Goal: Information Seeking & Learning: Learn about a topic

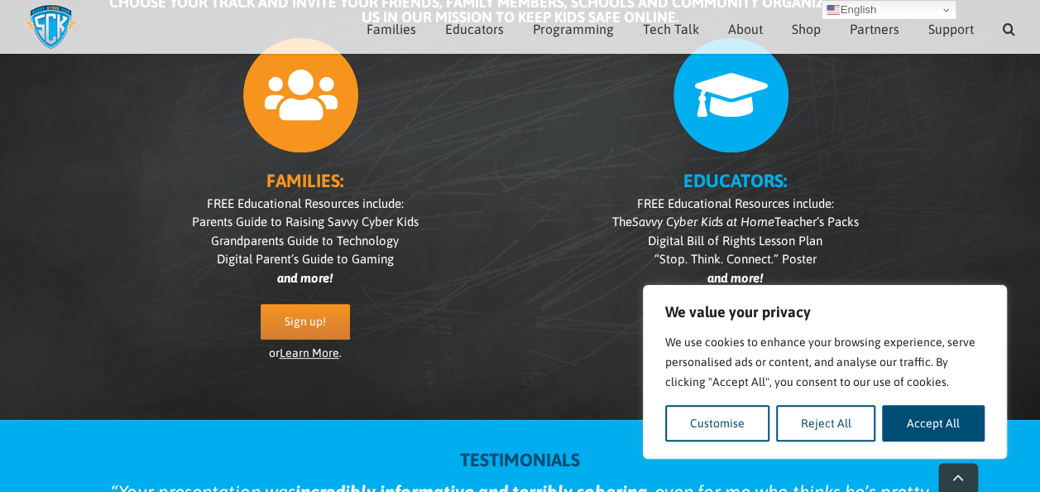
scroll to position [248, 0]
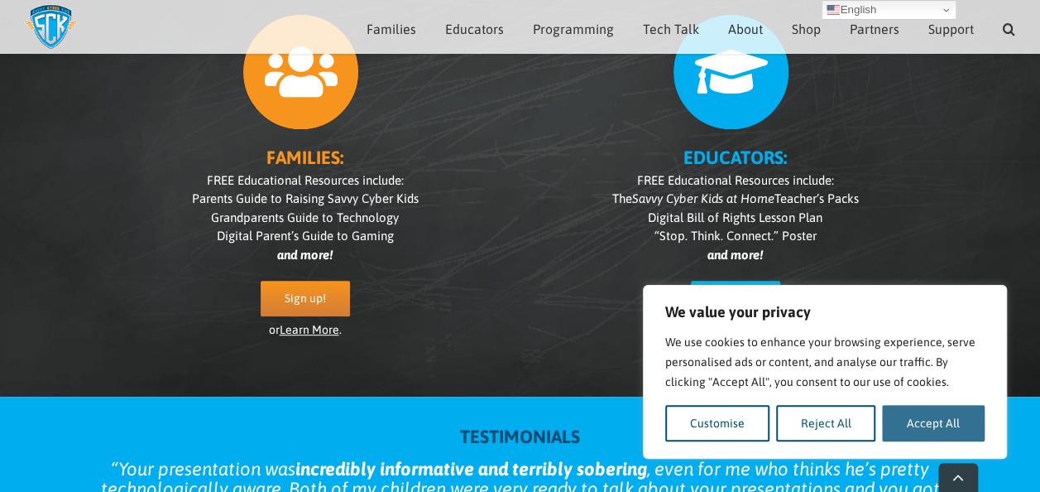
click at [909, 422] on button "Accept All" at bounding box center [933, 423] width 103 height 36
checkbox input "true"
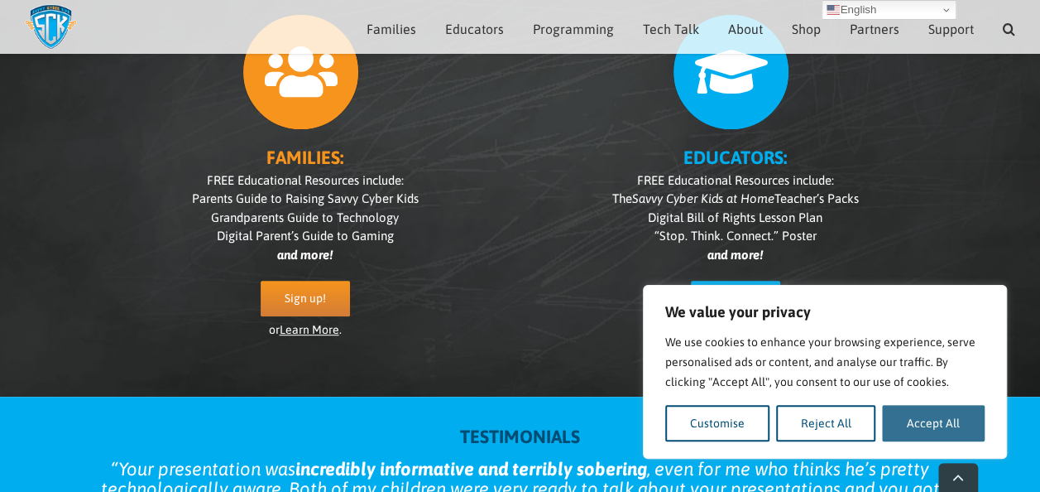
checkbox input "true"
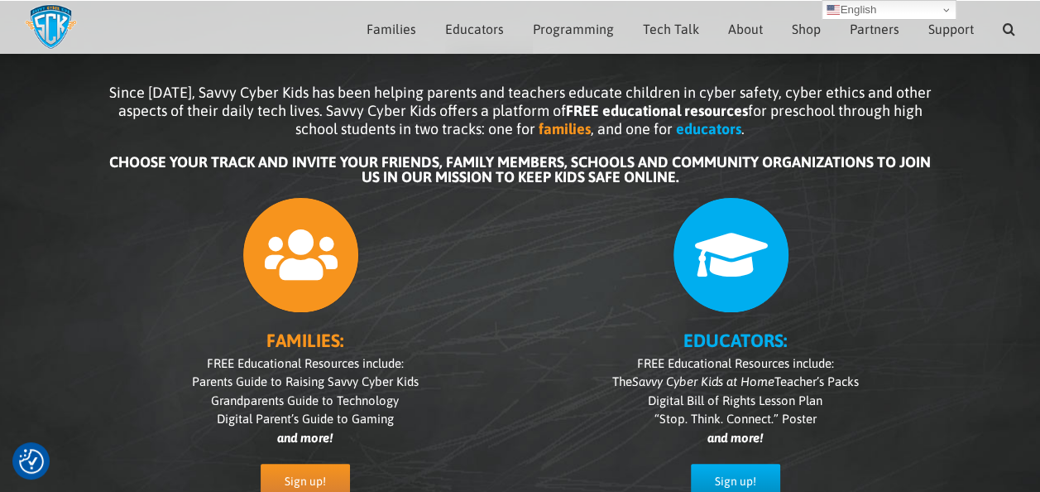
scroll to position [0, 0]
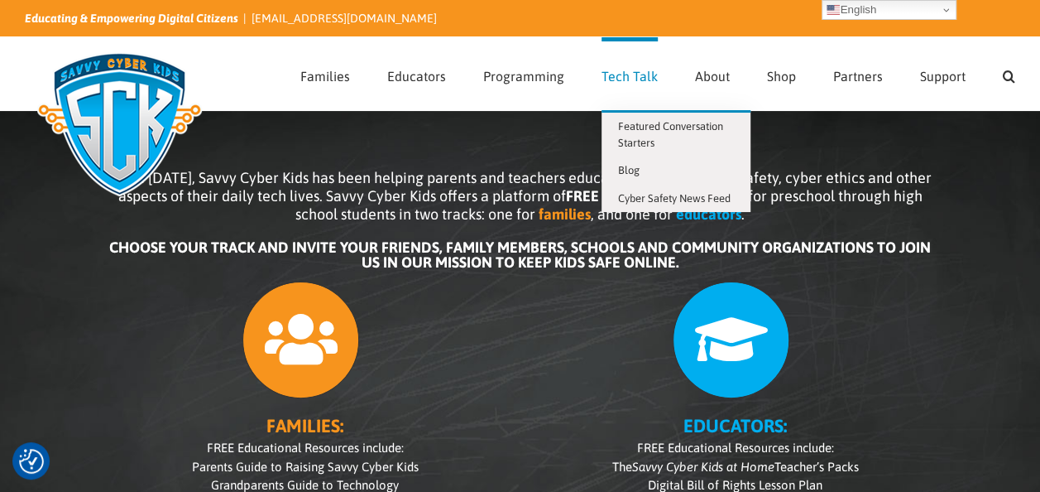
click at [641, 76] on span "Tech Talk" at bounding box center [630, 76] width 56 height 13
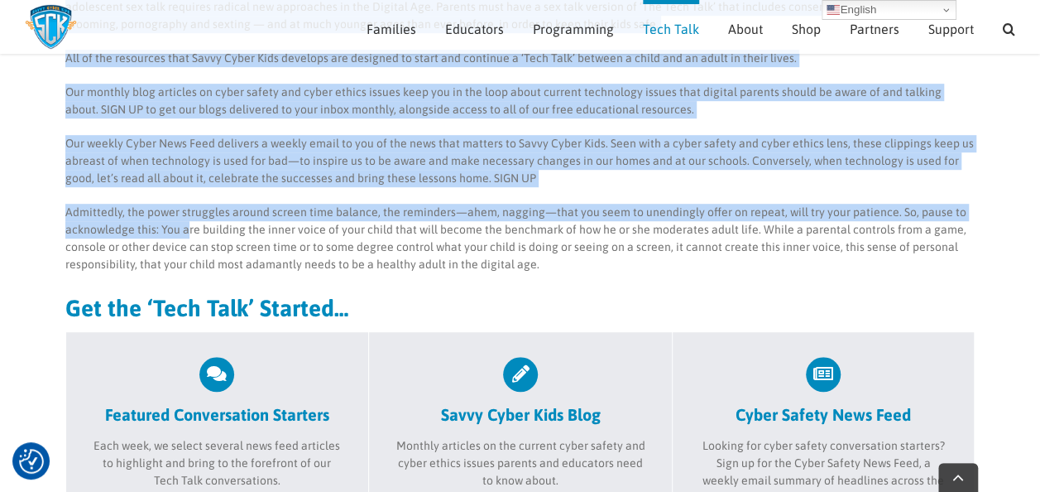
scroll to position [482, 0]
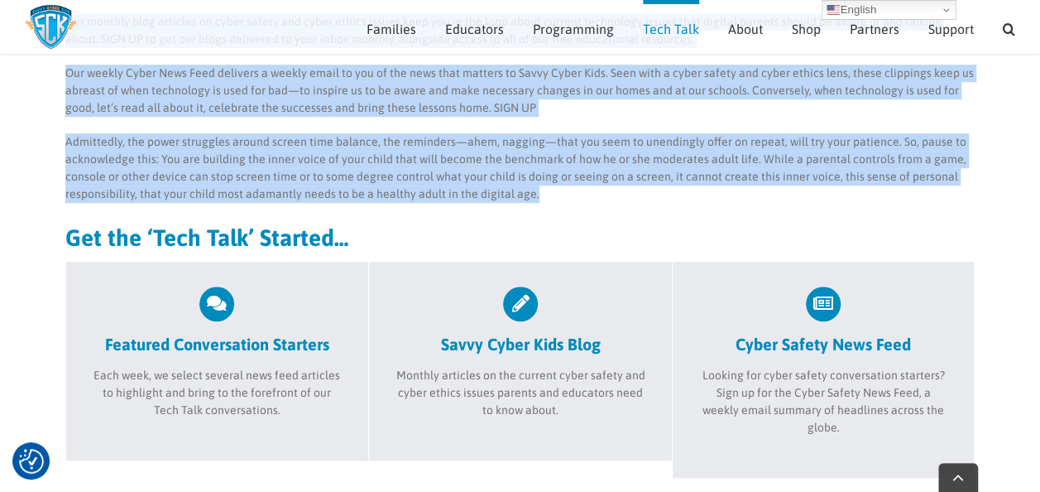
drag, startPoint x: 66, startPoint y: 94, endPoint x: 533, endPoint y: 152, distance: 470.3
click at [593, 175] on div "Building Your Child’s Inner Voice The overarching theme for Savvy Cyber Kids is…" at bounding box center [520, 2] width 910 height 493
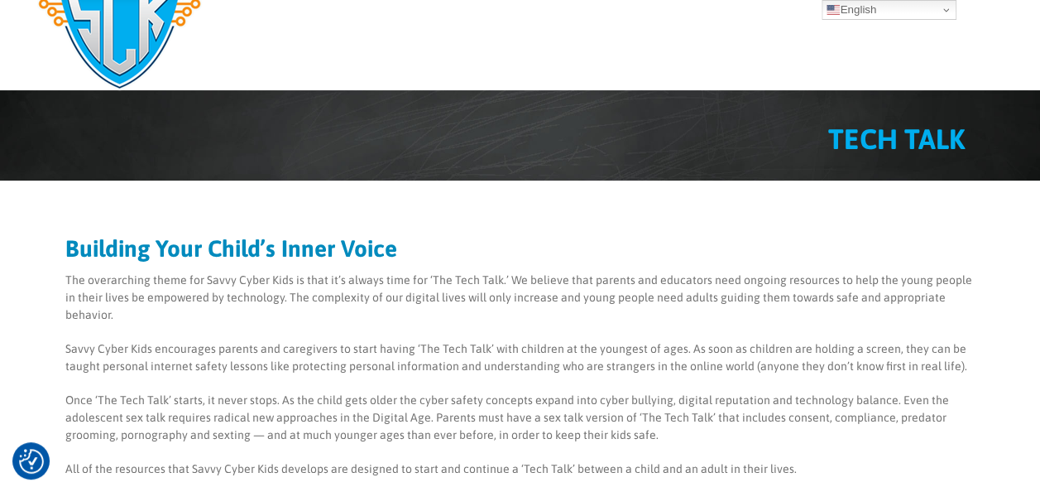
scroll to position [0, 0]
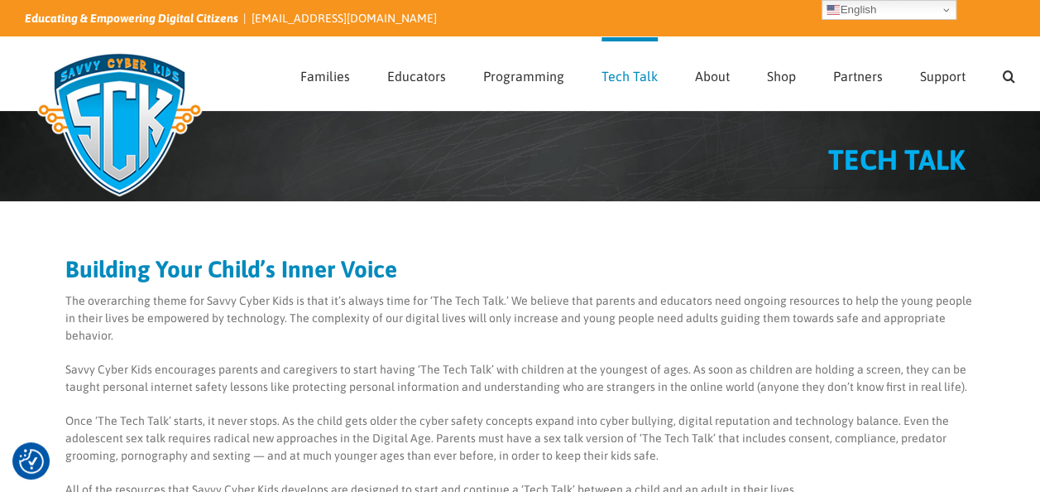
click at [288, 361] on p "Savvy Cyber Kids encourages parents and caregivers to start having ‘The Tech Ta…" at bounding box center [520, 378] width 910 height 35
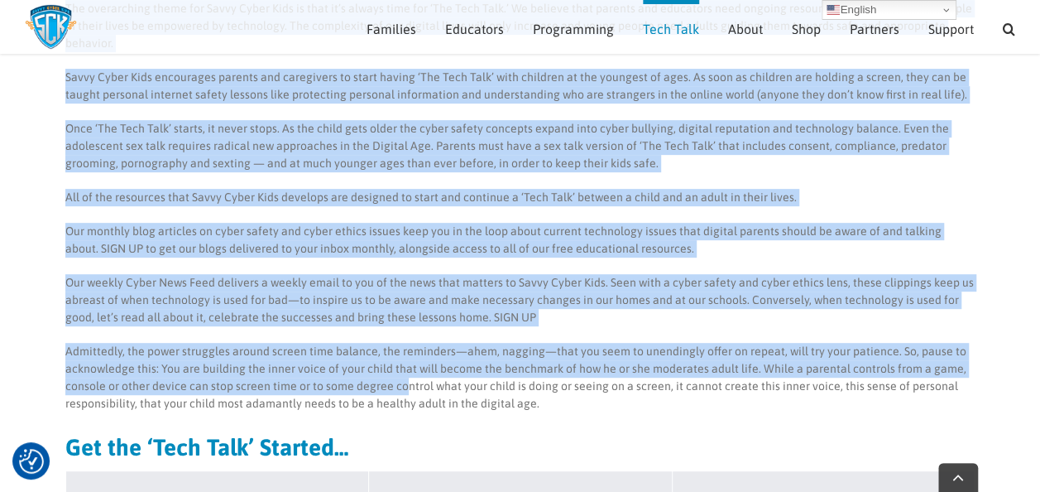
scroll to position [414, 0]
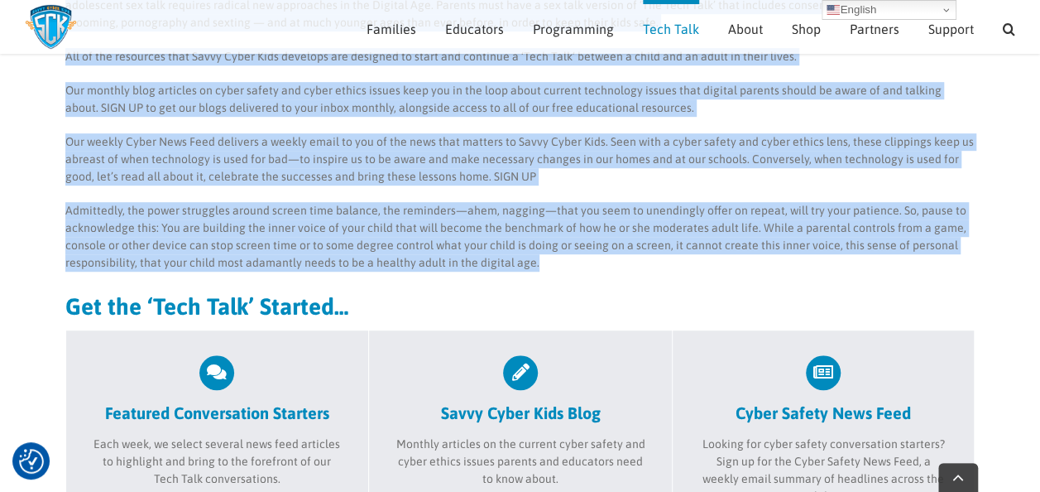
drag, startPoint x: 66, startPoint y: 78, endPoint x: 591, endPoint y: 248, distance: 551.6
click at [591, 248] on div "Building Your Child’s Inner Voice The overarching theme for Savvy Cyber Kids is…" at bounding box center [520, 71] width 910 height 493
copy div "Loremips Dolo Sitam’c Adipi Elits Doe temporincid utlab etd Magna Aliqu Enim ad…"
